Goal: Task Accomplishment & Management: Complete application form

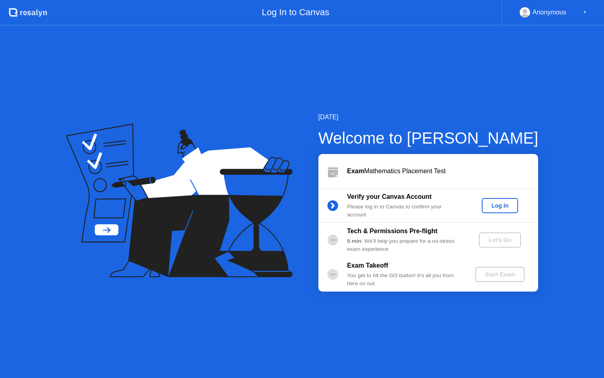
click at [499, 203] on div "Log In" at bounding box center [500, 205] width 30 height 6
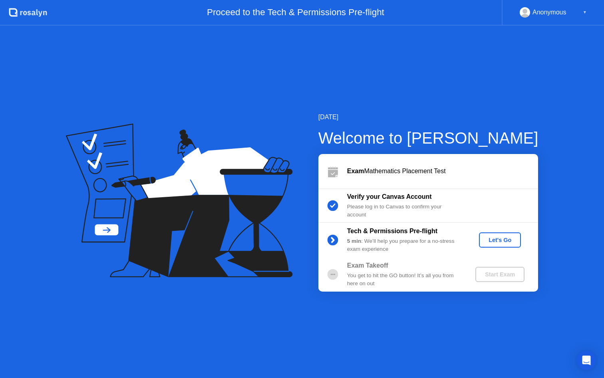
click at [500, 238] on div "Let's Go" at bounding box center [500, 240] width 36 height 6
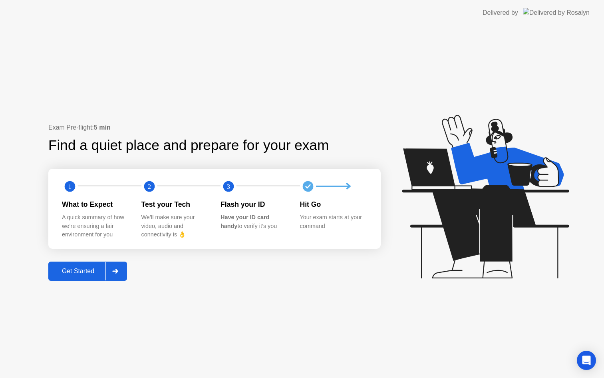
click at [123, 267] on div at bounding box center [114, 271] width 19 height 18
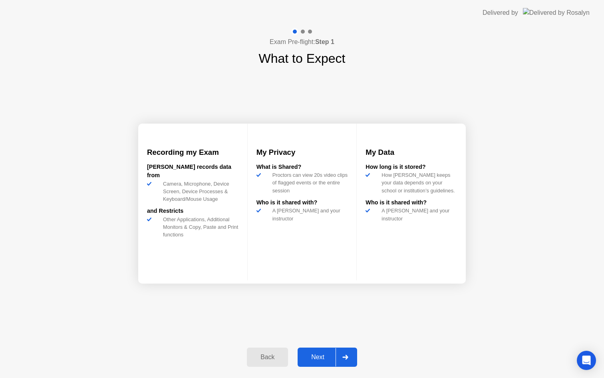
click at [322, 353] on div "Next" at bounding box center [318, 356] width 36 height 7
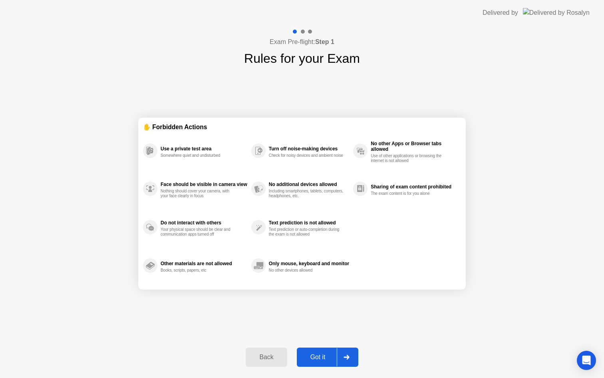
click at [322, 353] on div "Got it" at bounding box center [318, 356] width 38 height 7
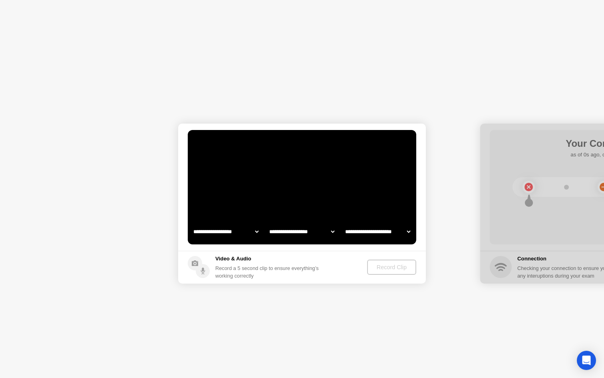
select select "**********"
select select "*******"
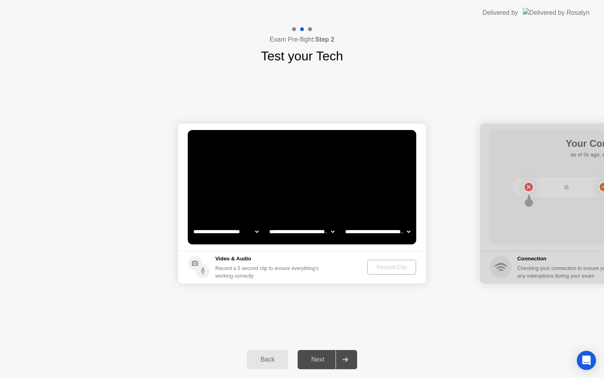
select select "**********"
click at [396, 266] on div "Record Clip" at bounding box center [392, 267] width 43 height 6
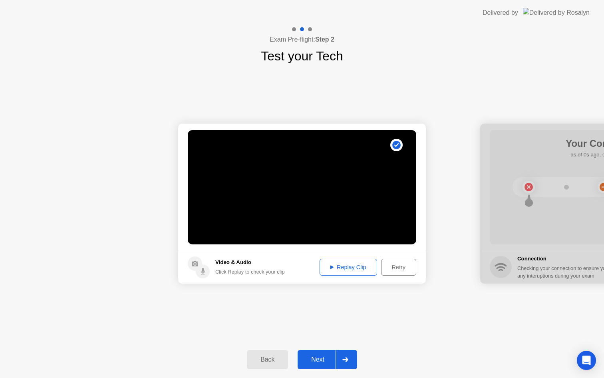
click at [363, 264] on div "Replay Clip" at bounding box center [348, 267] width 52 height 6
click at [336, 348] on div "Back Next" at bounding box center [302, 359] width 604 height 37
click at [336, 358] on div at bounding box center [345, 359] width 19 height 18
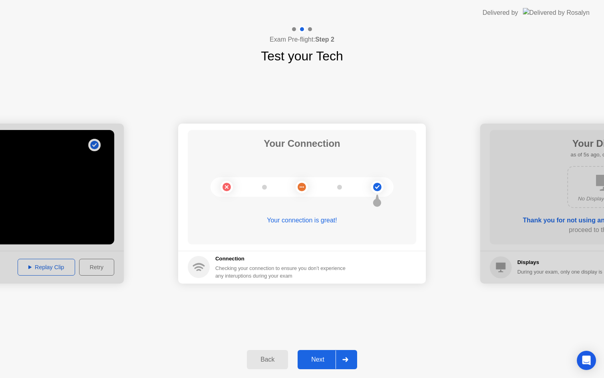
click at [336, 358] on div at bounding box center [345, 359] width 19 height 18
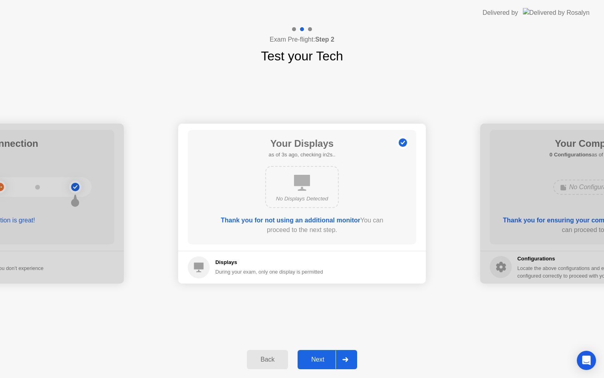
click at [326, 361] on div "Next" at bounding box center [318, 359] width 36 height 7
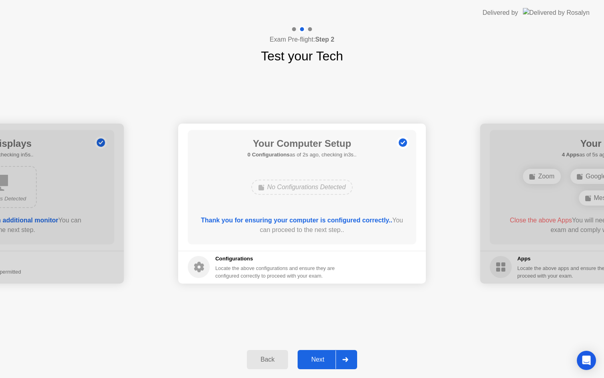
click at [326, 361] on div "Next" at bounding box center [318, 359] width 36 height 7
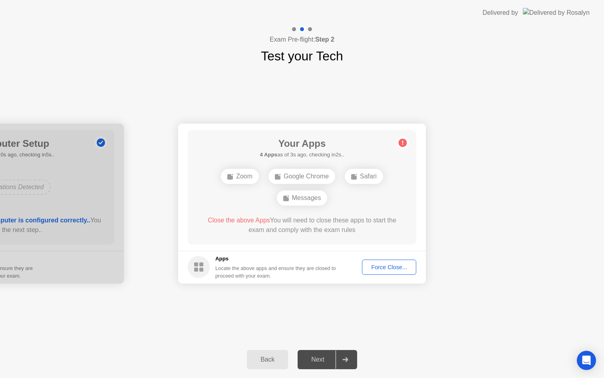
click at [382, 268] on div "Force Close..." at bounding box center [389, 267] width 49 height 6
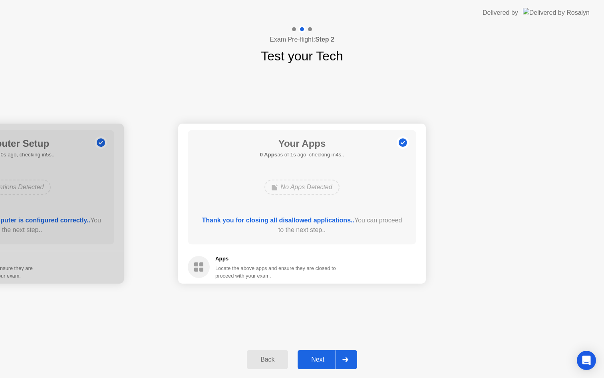
click at [333, 360] on div "Next" at bounding box center [318, 359] width 36 height 7
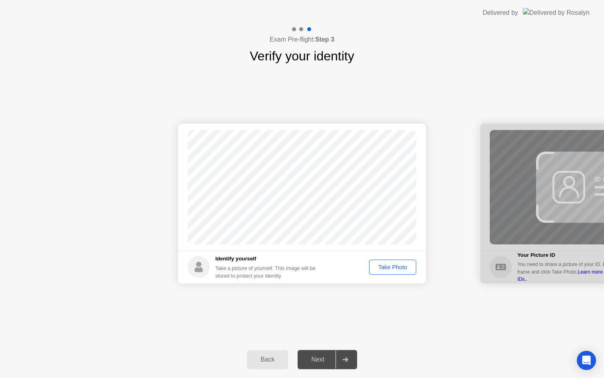
click at [394, 269] on div "Take Photo" at bounding box center [393, 267] width 42 height 6
click at [393, 268] on div "Retake" at bounding box center [397, 267] width 31 height 6
click at [393, 268] on div "Take Photo" at bounding box center [393, 267] width 42 height 6
click at [393, 268] on div "Retake" at bounding box center [397, 267] width 31 height 6
click at [393, 268] on div "Take Photo" at bounding box center [393, 267] width 42 height 6
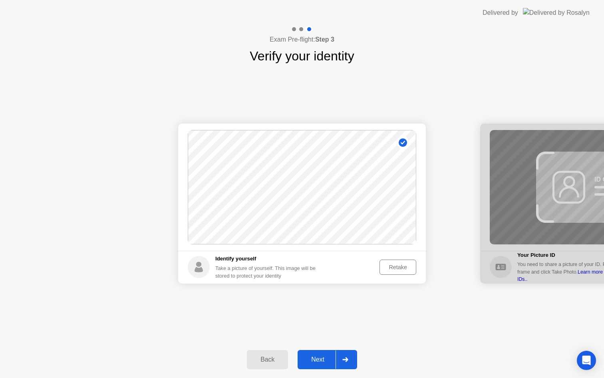
click at [393, 268] on div "Retake" at bounding box center [397, 267] width 31 height 6
click at [393, 268] on div "Take Photo" at bounding box center [393, 267] width 42 height 6
click at [340, 358] on div at bounding box center [345, 359] width 19 height 18
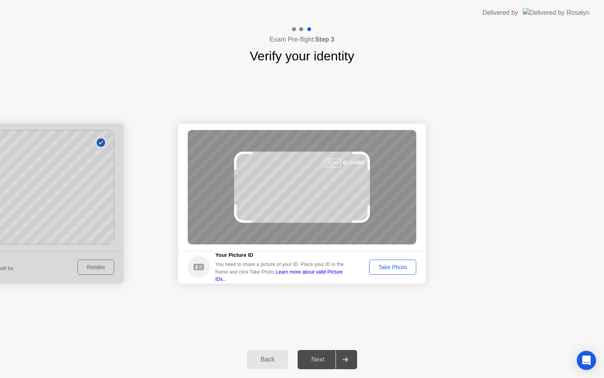
click at [387, 267] on div "Take Photo" at bounding box center [393, 267] width 42 height 6
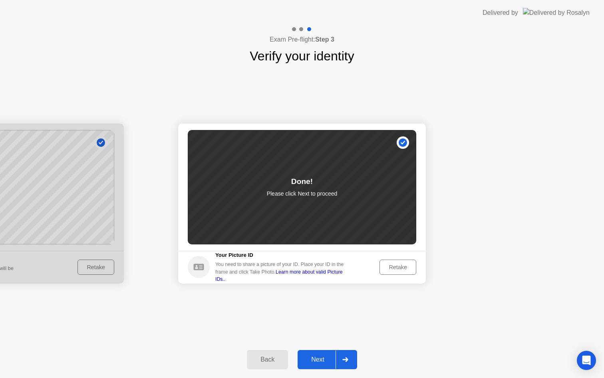
click at [332, 356] on div "Next" at bounding box center [318, 359] width 36 height 7
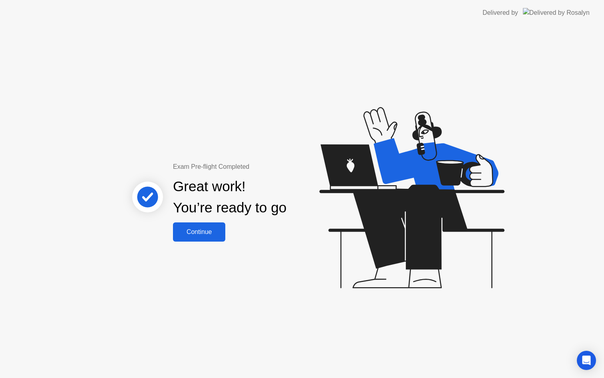
click at [218, 231] on div "Continue" at bounding box center [199, 231] width 48 height 7
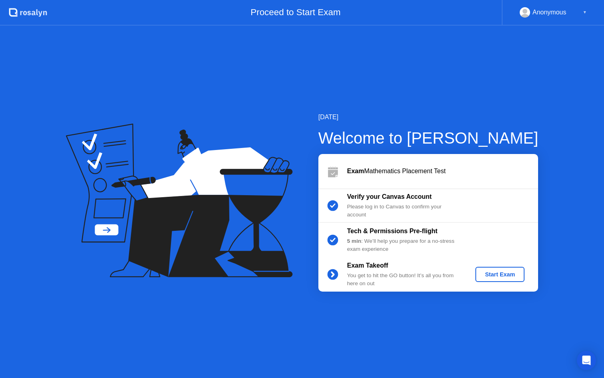
click at [488, 272] on div "Start Exam" at bounding box center [500, 274] width 43 height 6
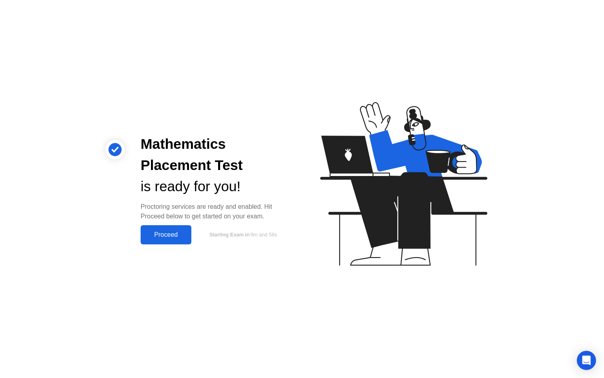
click at [185, 236] on div "Proceed" at bounding box center [166, 234] width 46 height 7
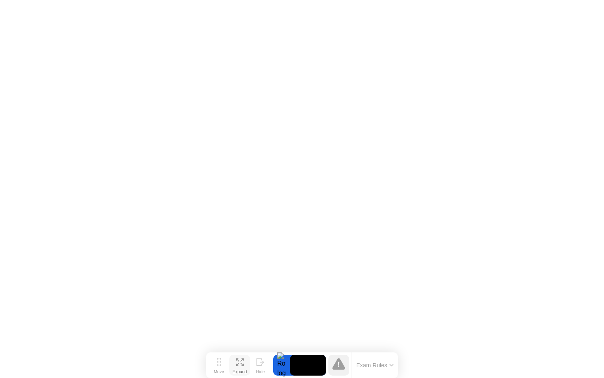
click at [235, 362] on button "Expand" at bounding box center [239, 364] width 21 height 21
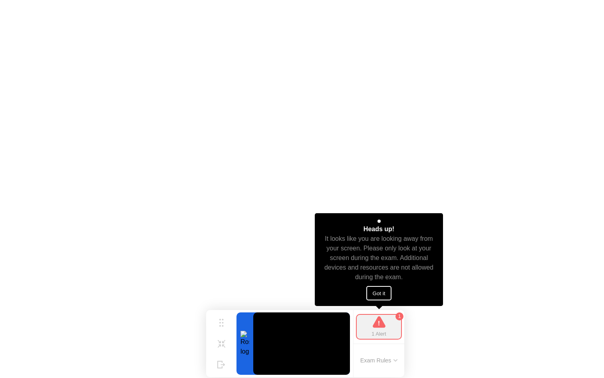
click at [383, 288] on button "Got it" at bounding box center [379, 293] width 26 height 14
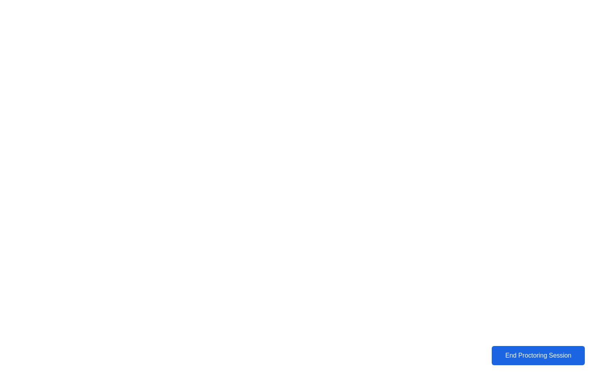
click at [536, 362] on button "End Proctoring Session" at bounding box center [538, 355] width 93 height 19
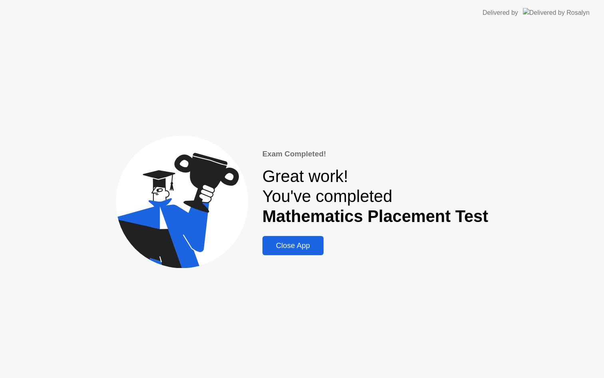
click at [324, 247] on button "Close App" at bounding box center [293, 245] width 61 height 19
